Goal: Transaction & Acquisition: Download file/media

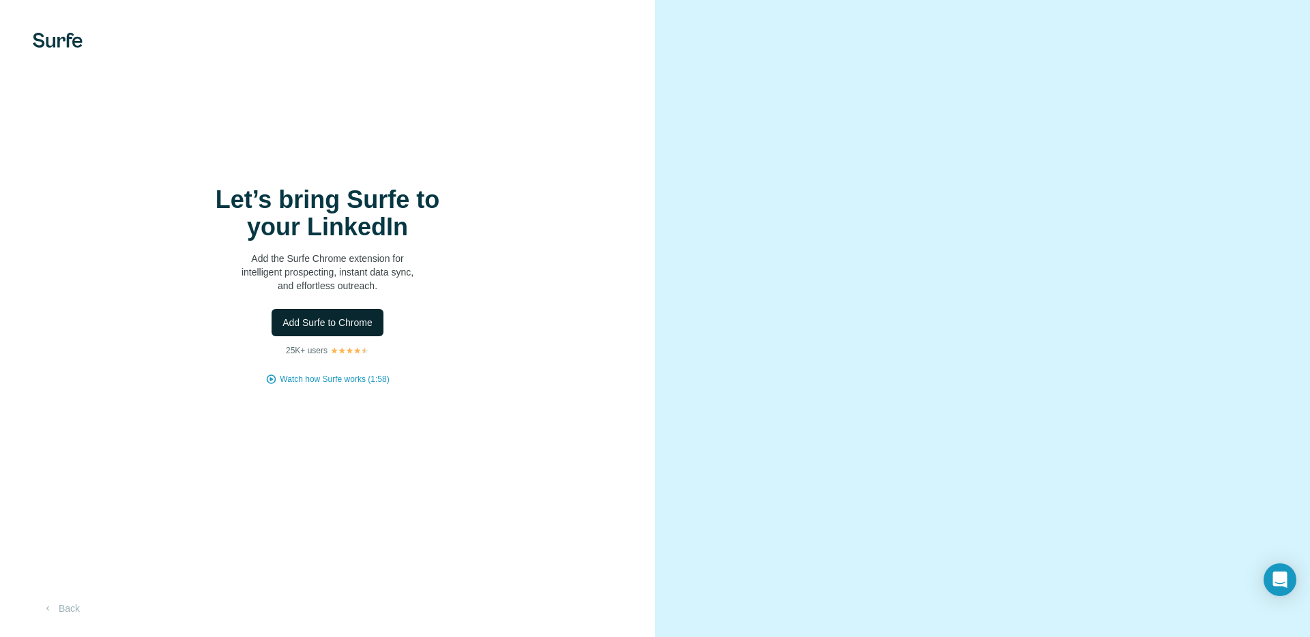
click at [342, 327] on span "Add Surfe to Chrome" at bounding box center [328, 323] width 90 height 14
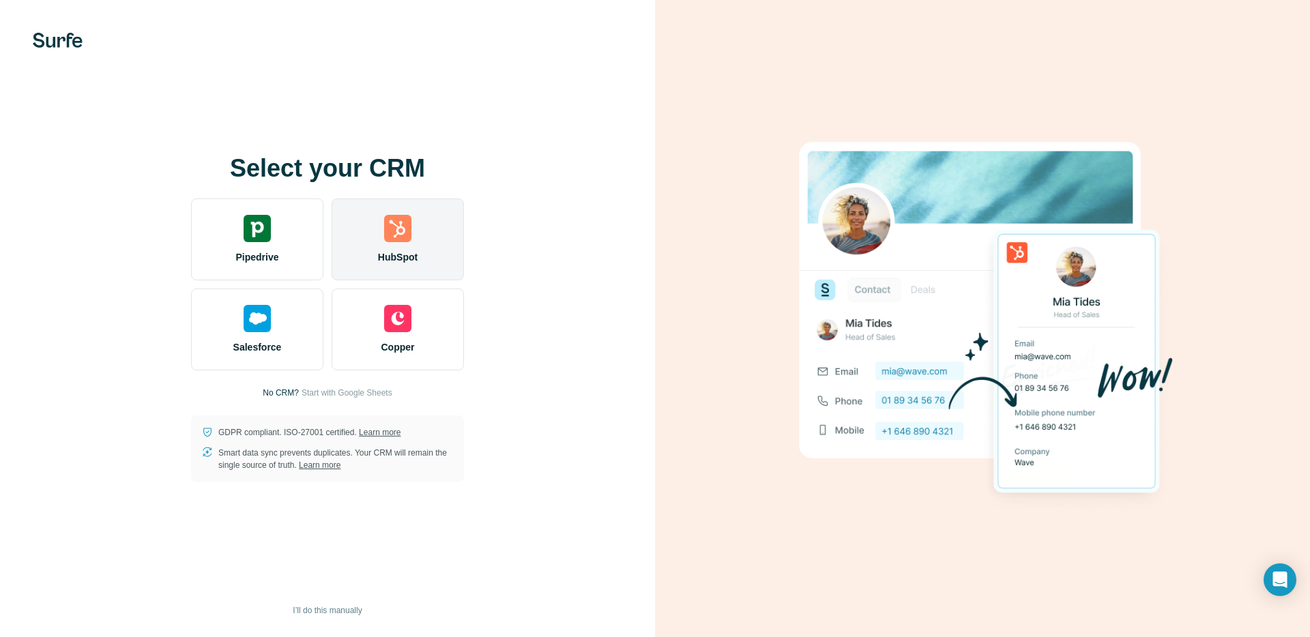
click at [407, 244] on div "HubSpot" at bounding box center [398, 240] width 132 height 82
